Goal: Navigation & Orientation: Find specific page/section

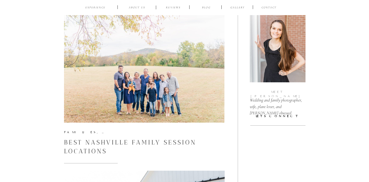
scroll to position [84, 0]
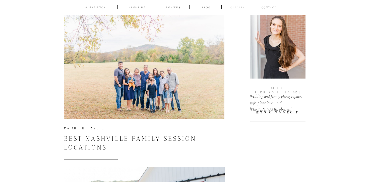
click at [236, 6] on nav "Gallery" at bounding box center [237, 8] width 17 height 5
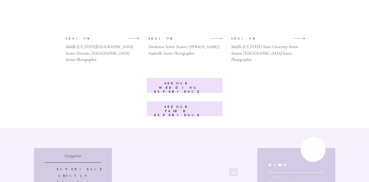
scroll to position [1299, 0]
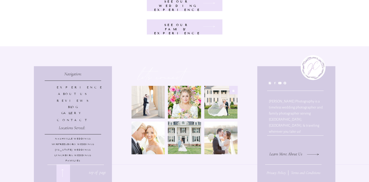
click at [78, 86] on p "Experience" at bounding box center [73, 87] width 32 height 4
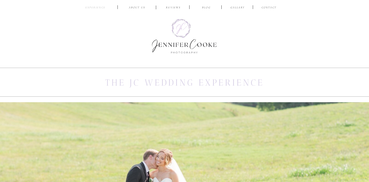
click at [101, 6] on nav "EXPERIENCE" at bounding box center [96, 8] width 24 height 5
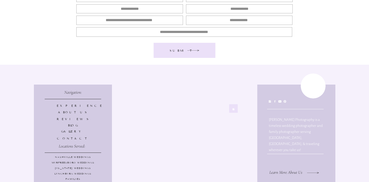
scroll to position [2572, 0]
